Goal: Check status: Check status

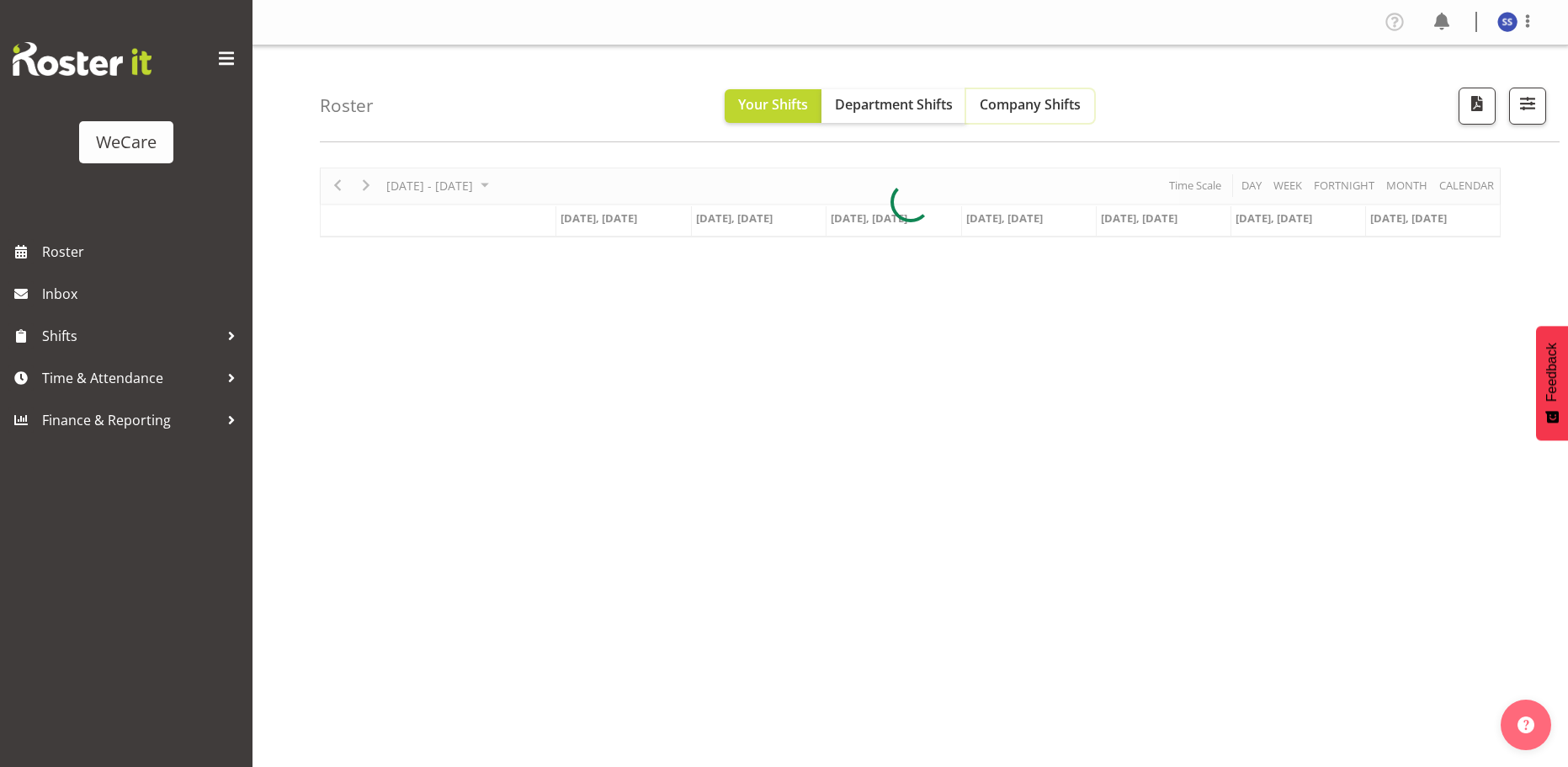
click at [1043, 95] on span "Company Shifts" at bounding box center [1030, 104] width 101 height 19
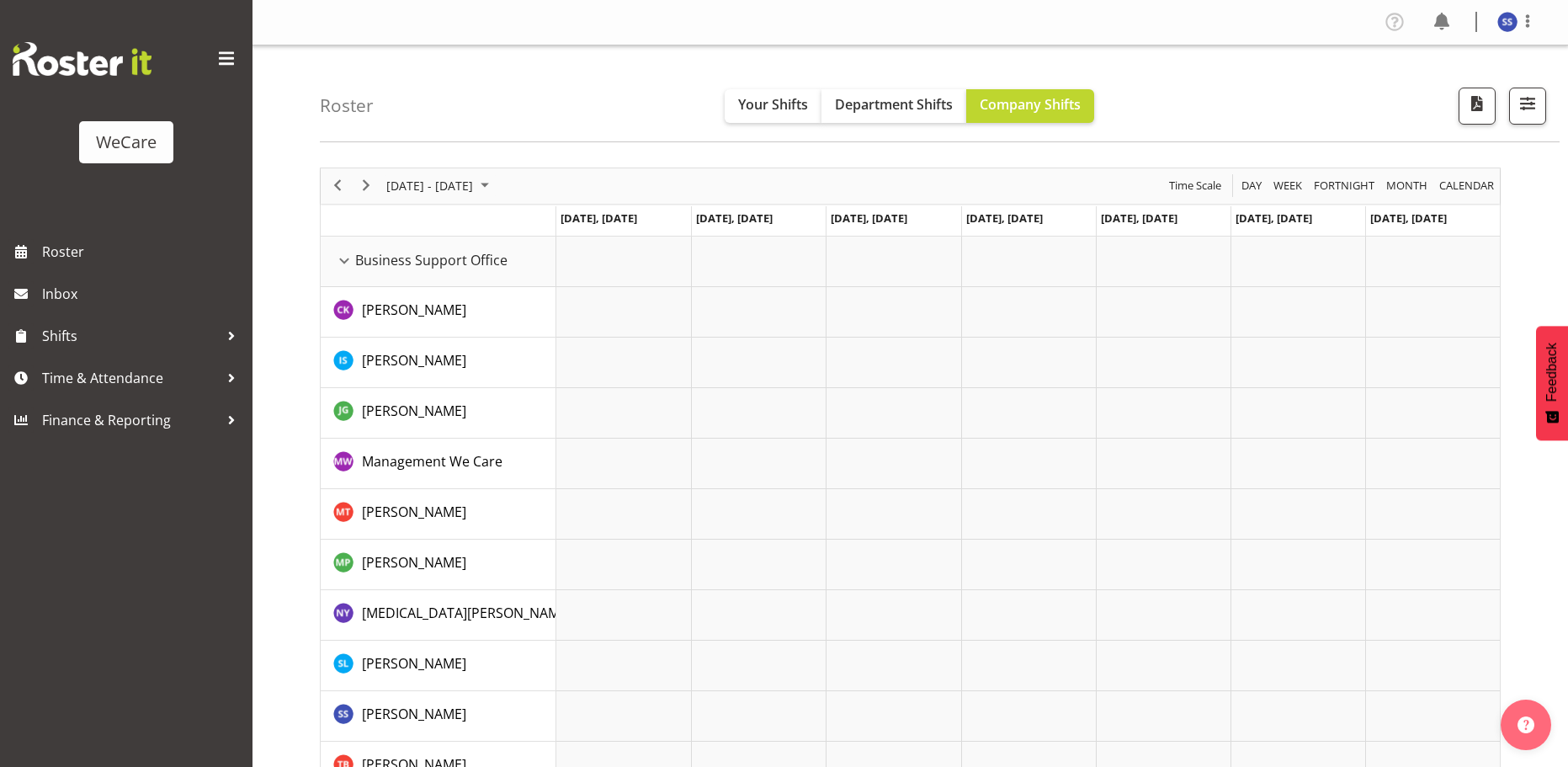
click at [494, 187] on span "June 2024" at bounding box center [485, 185] width 20 height 21
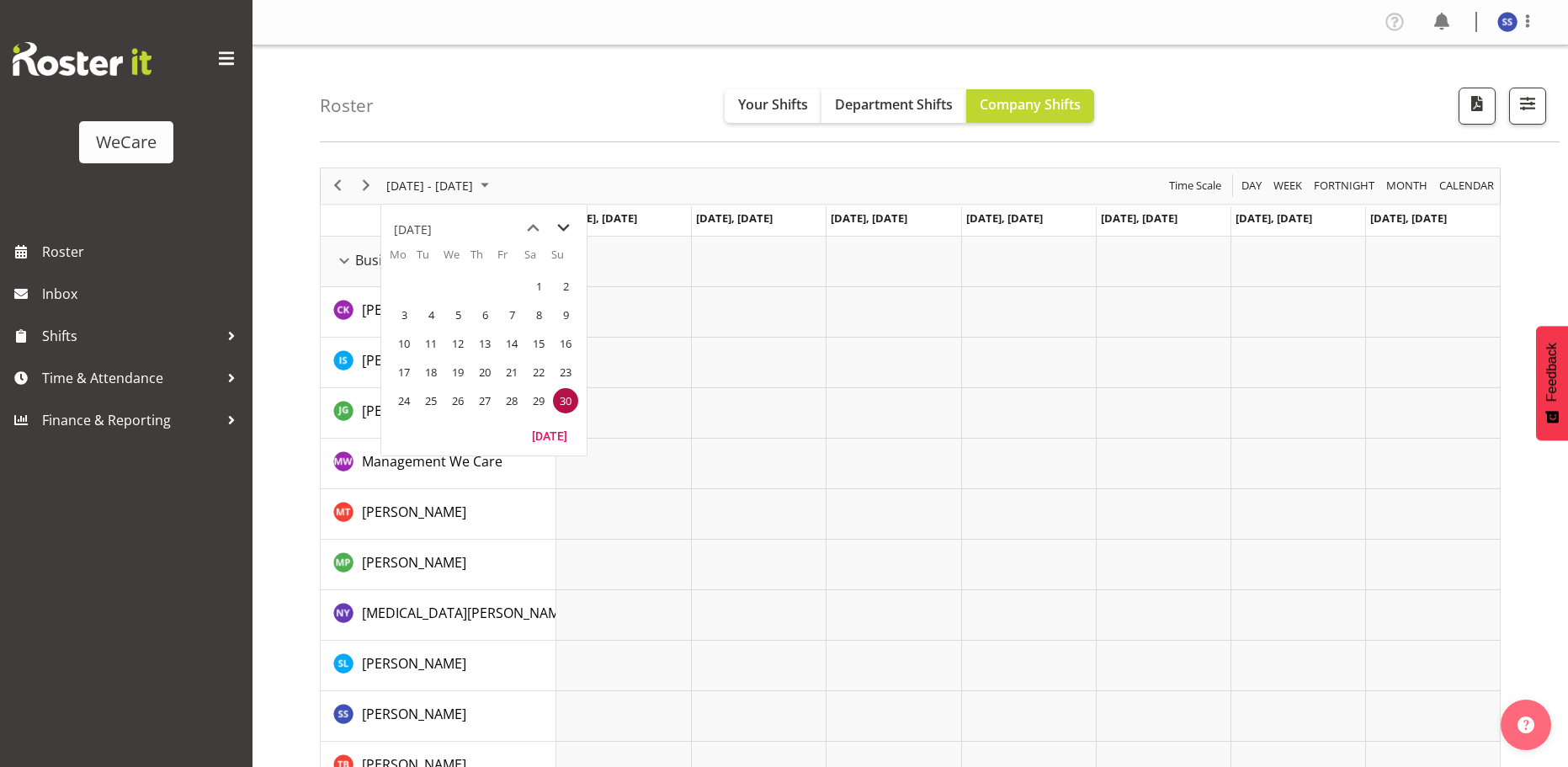
click at [564, 225] on span "next month" at bounding box center [563, 228] width 30 height 30
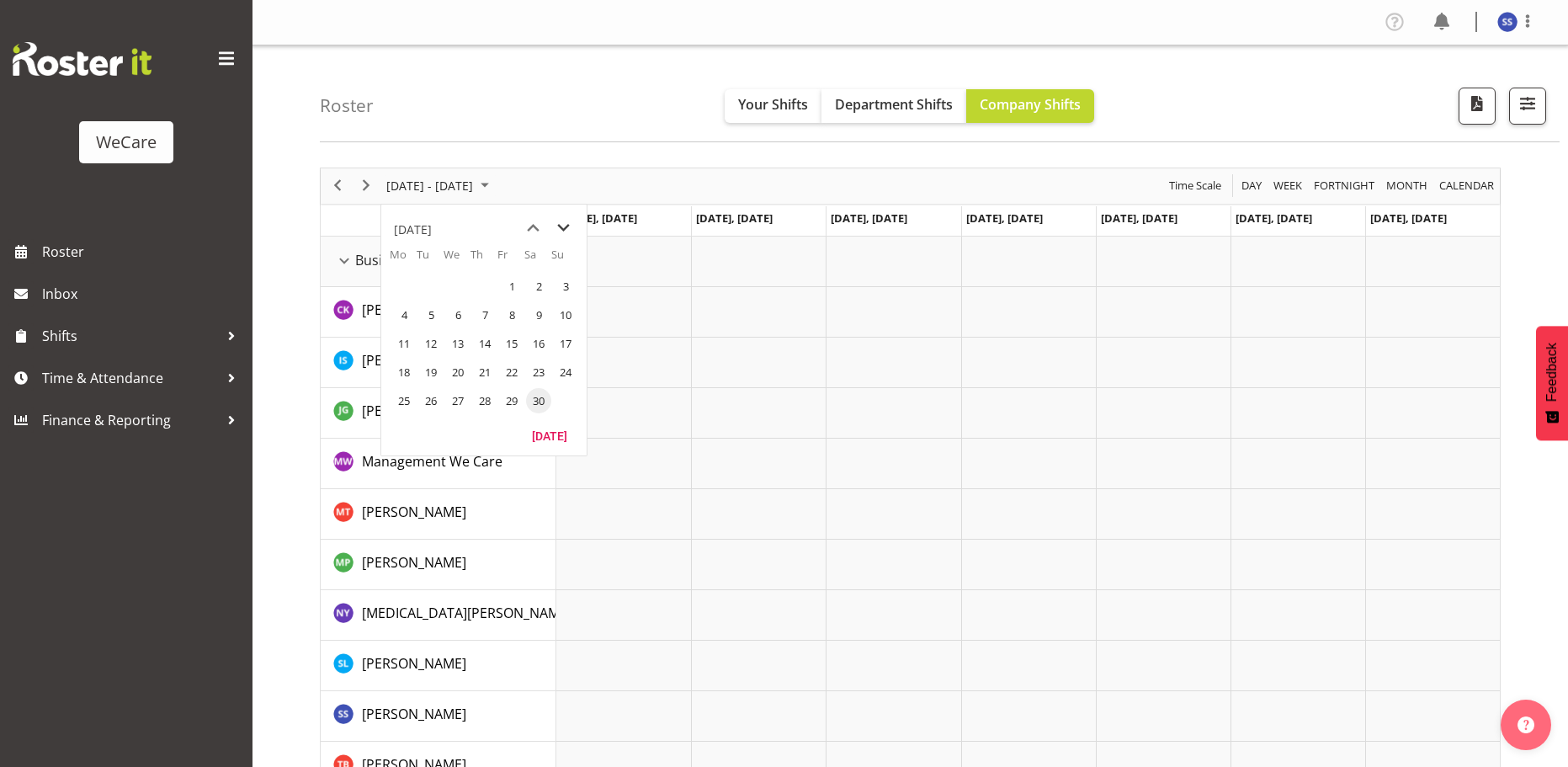
click at [564, 225] on span "next month" at bounding box center [563, 228] width 30 height 30
click at [563, 225] on span "next month" at bounding box center [563, 228] width 30 height 30
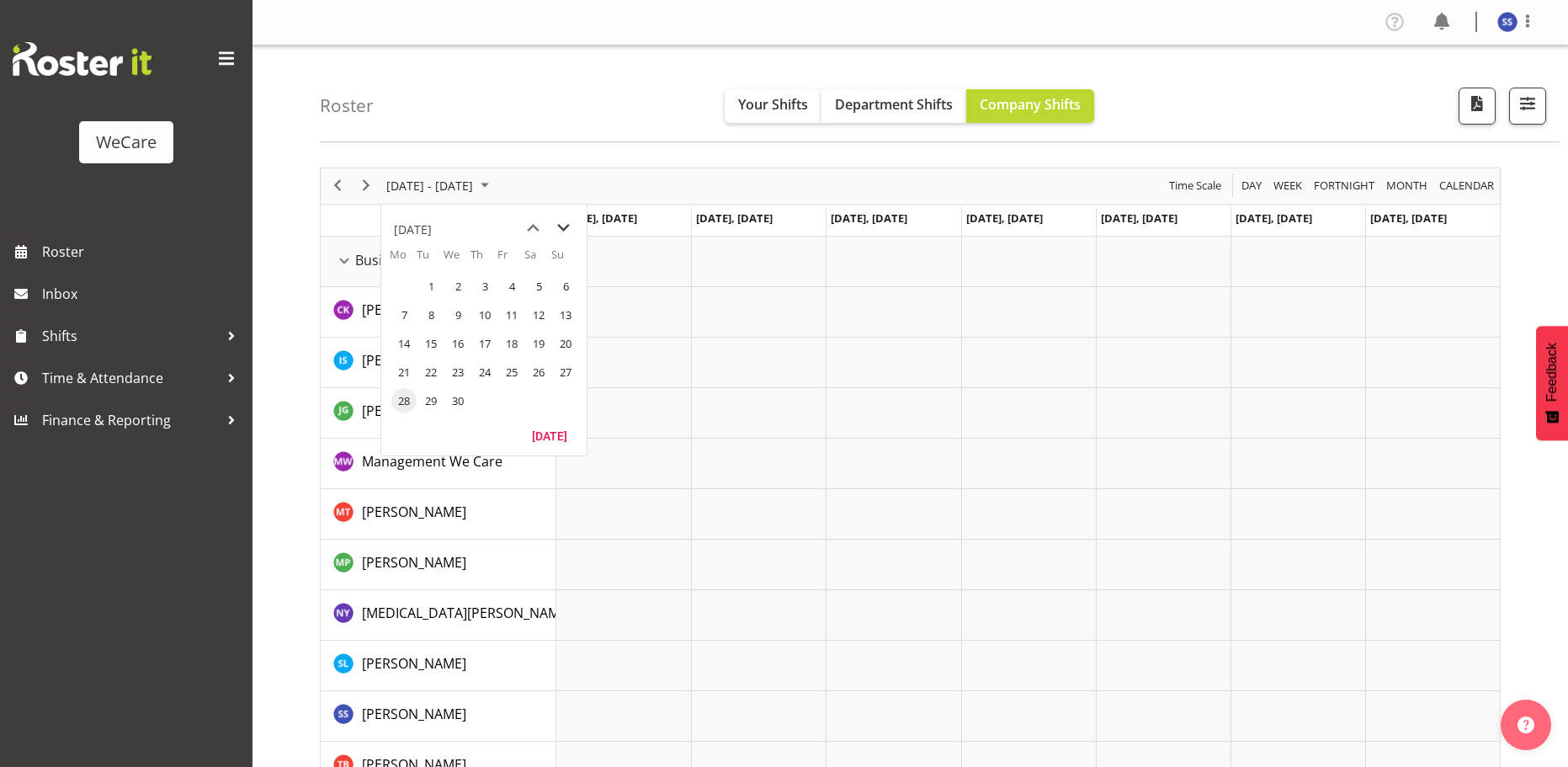
click at [563, 225] on span "next month" at bounding box center [563, 228] width 30 height 30
click at [563, 226] on span "next month" at bounding box center [563, 228] width 30 height 30
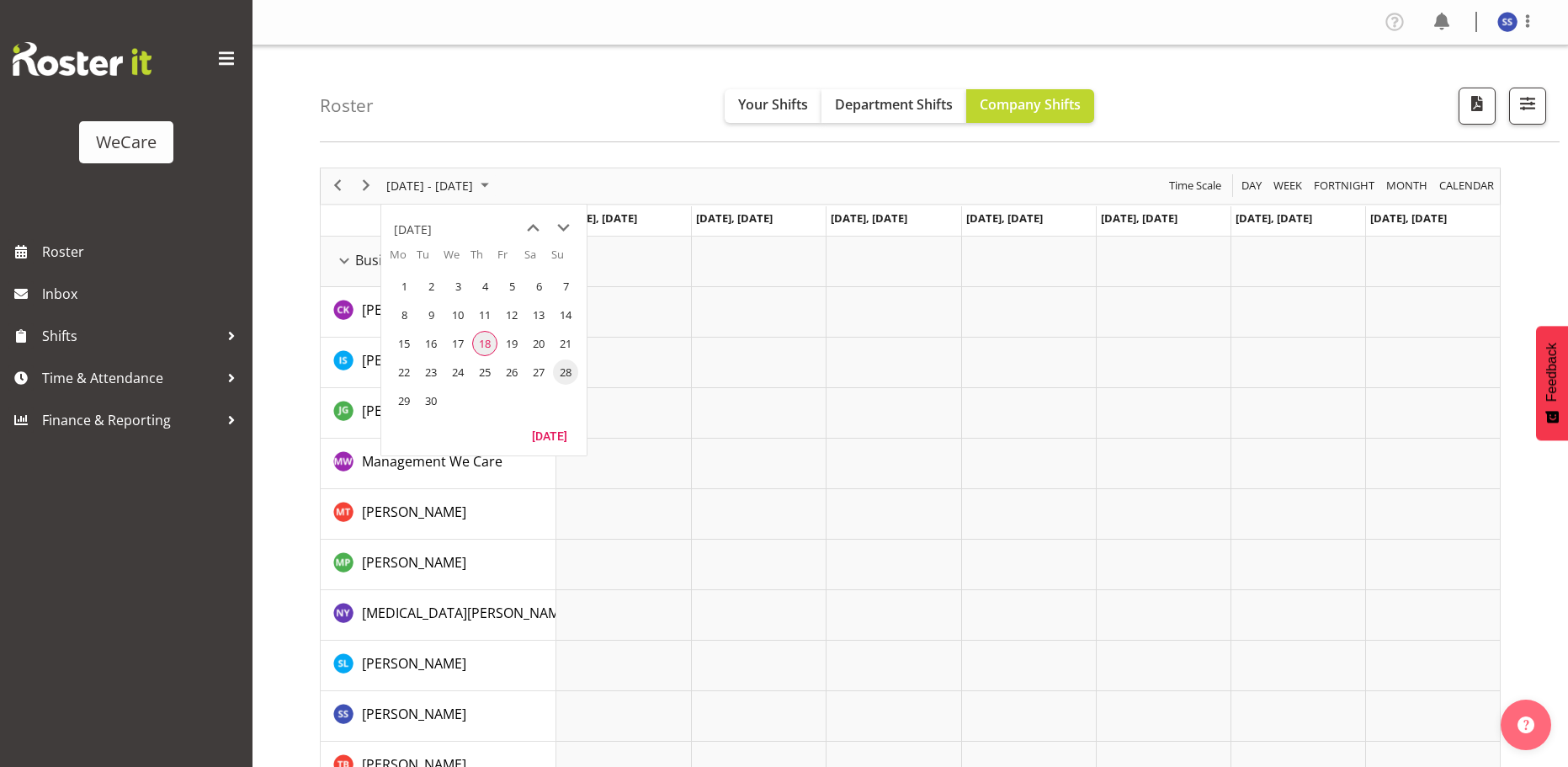
click at [484, 340] on span "18" at bounding box center [485, 344] width 25 height 25
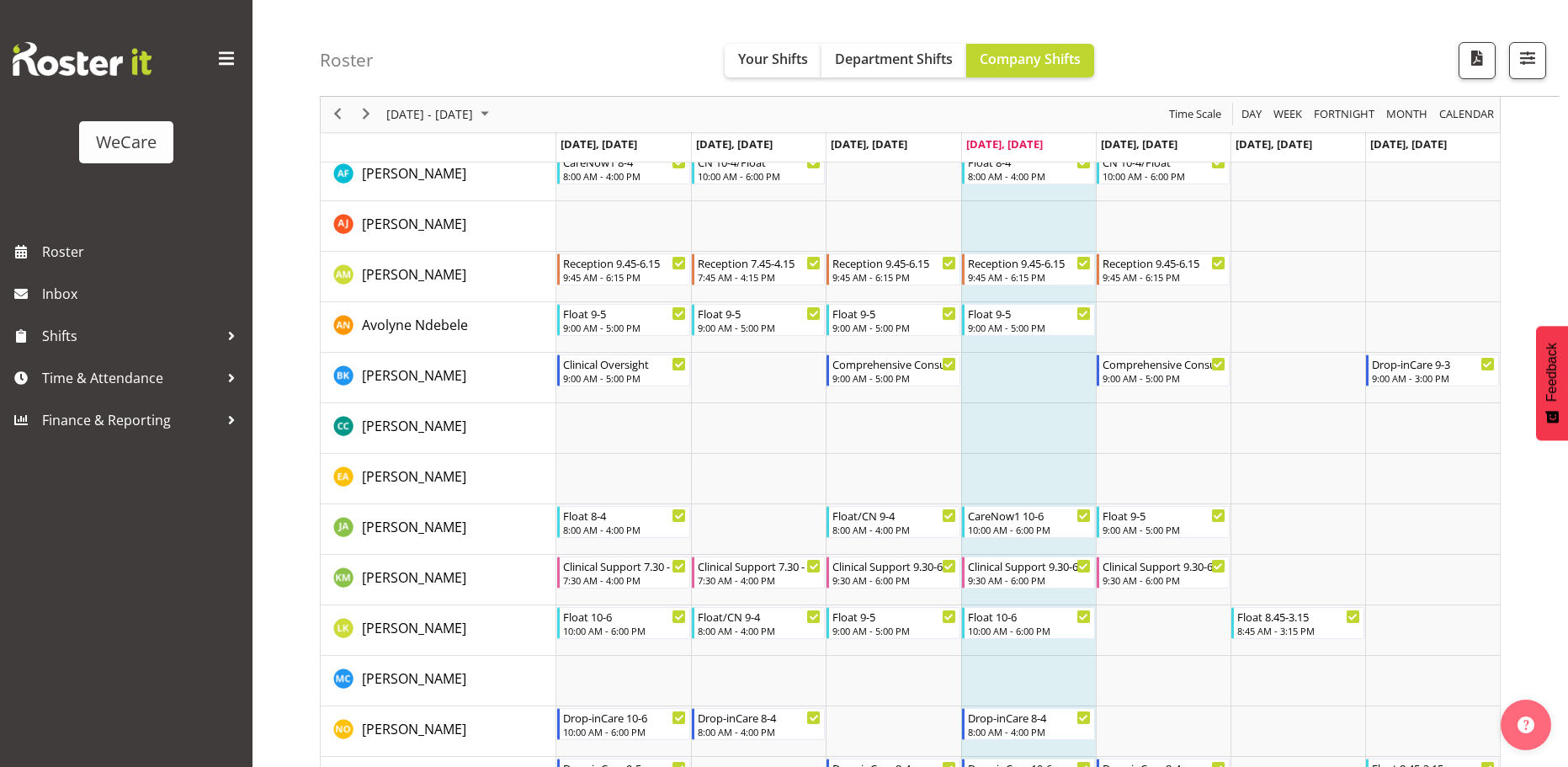
scroll to position [527, 0]
